Goal: Task Accomplishment & Management: Manage account settings

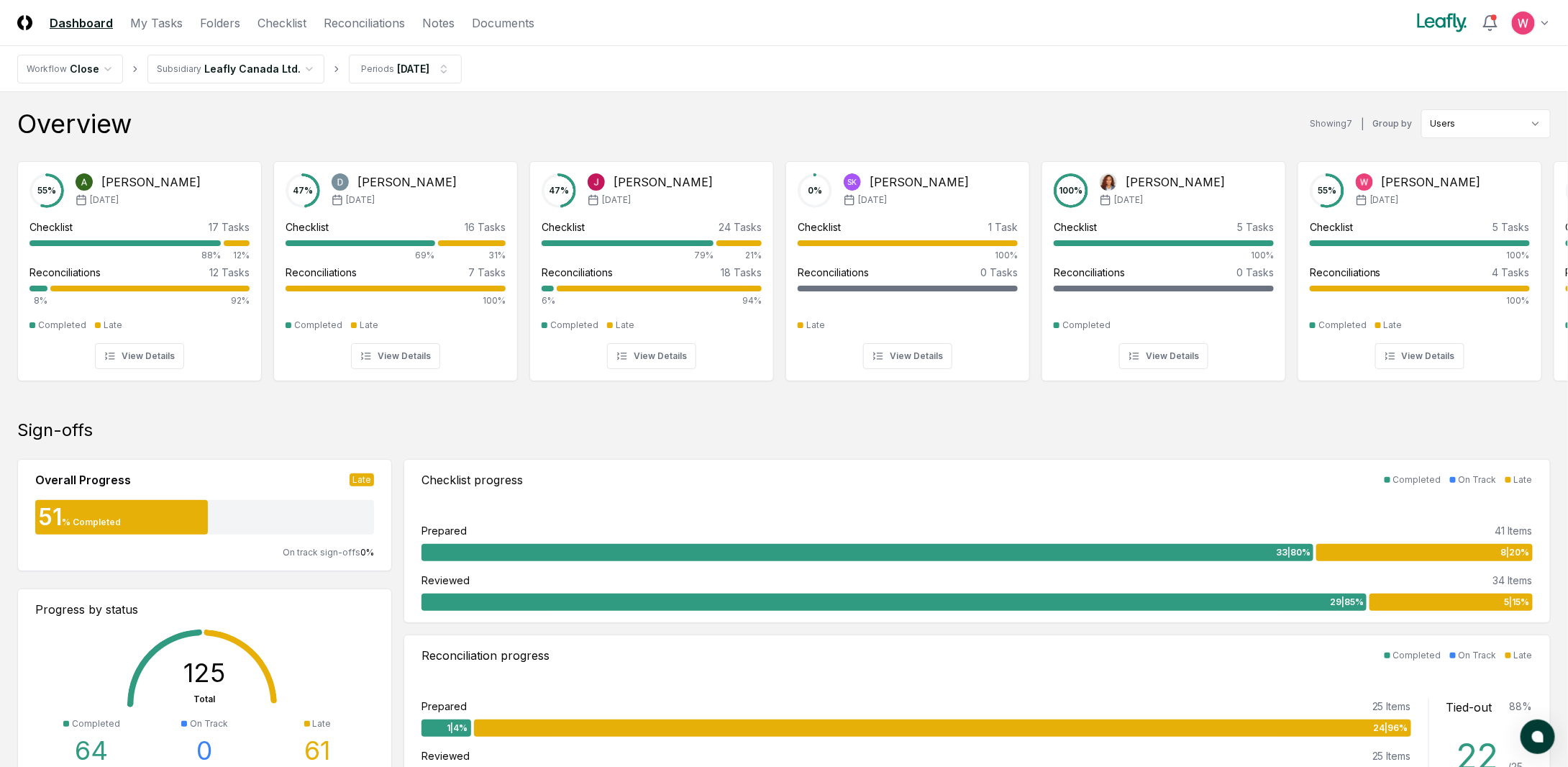
click at [367, 20] on link "Reconciliations" at bounding box center [364, 23] width 81 height 17
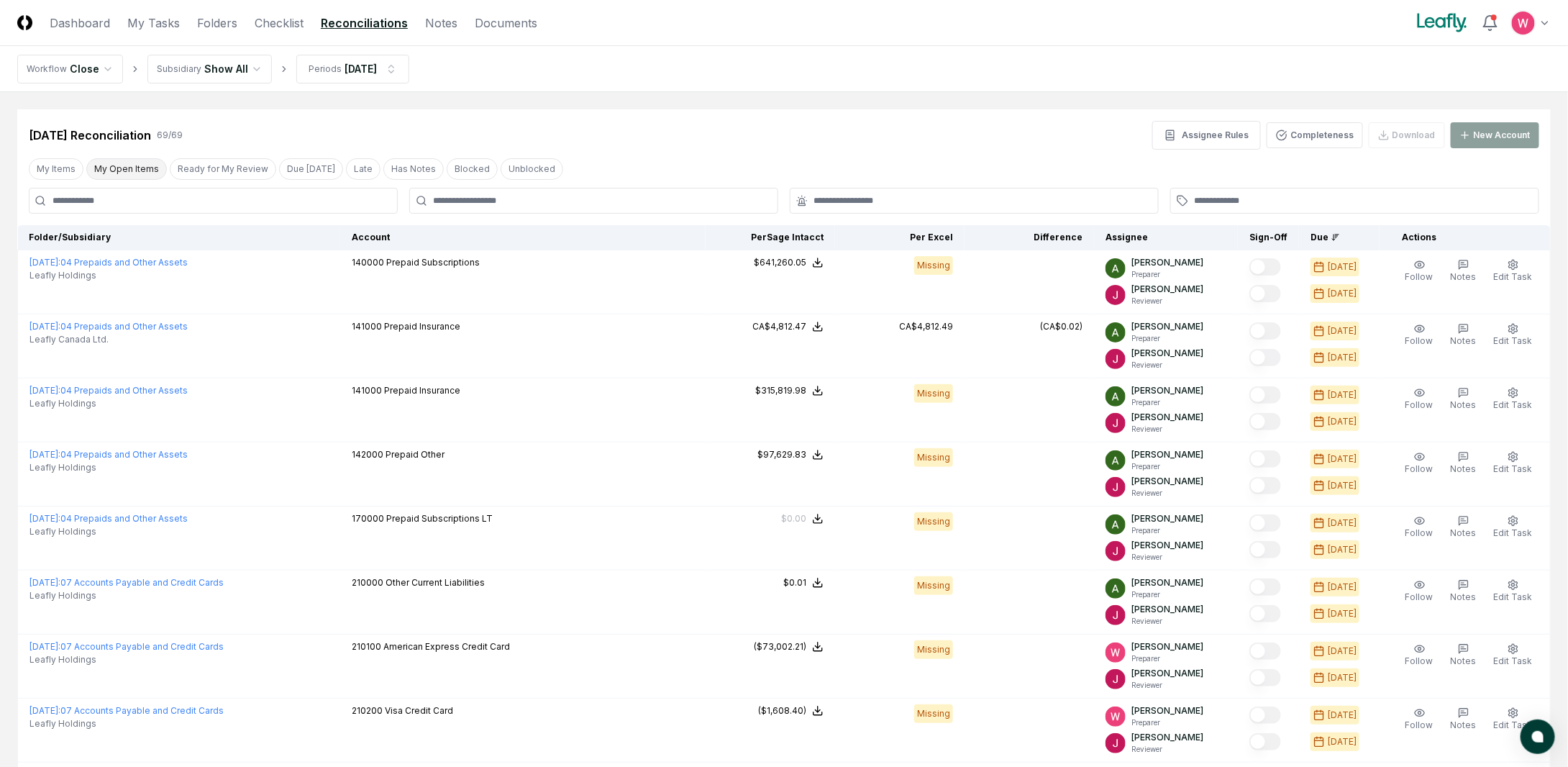
click at [112, 177] on button "My Open Items" at bounding box center [127, 169] width 81 height 21
